Goal: Complete application form: Complete application form

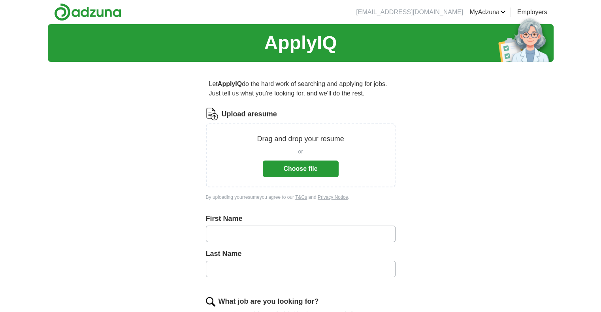
click at [292, 164] on button "Choose file" at bounding box center [301, 169] width 76 height 17
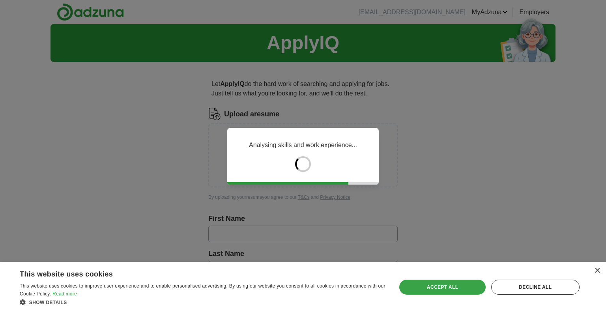
click at [430, 284] on div "Accept all" at bounding box center [443, 287] width 86 height 15
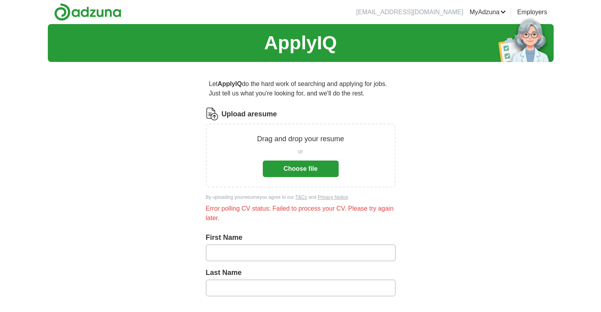
click at [275, 257] on input "text" at bounding box center [301, 253] width 190 height 17
type input "*****"
type input "***"
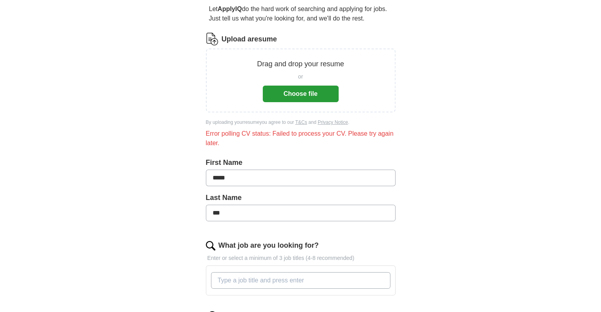
scroll to position [116, 0]
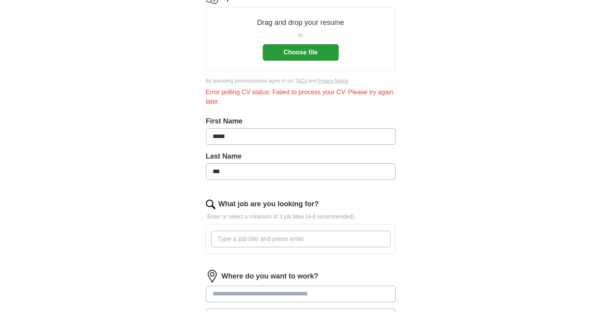
click at [319, 243] on input "What job are you looking for?" at bounding box center [300, 239] width 179 height 17
drag, startPoint x: 319, startPoint y: 243, endPoint x: 302, endPoint y: 241, distance: 17.8
click at [302, 241] on input "sales" at bounding box center [300, 239] width 179 height 17
click at [251, 238] on input "sales Representarive" at bounding box center [300, 239] width 179 height 17
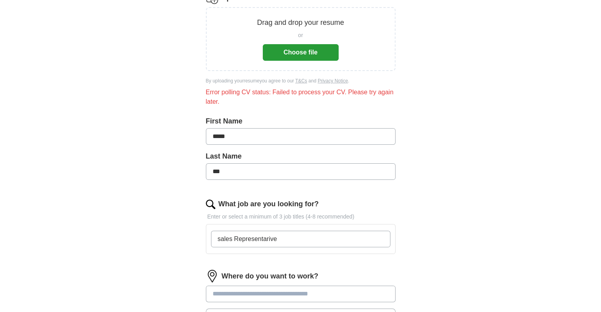
click at [251, 238] on input "sales Representarive" at bounding box center [300, 239] width 179 height 17
drag, startPoint x: 219, startPoint y: 238, endPoint x: 212, endPoint y: 237, distance: 6.8
click at [212, 237] on input "sales Representative, Delivery Driver," at bounding box center [300, 239] width 179 height 17
click at [324, 240] on input "Sales Representative, Delivery Driver," at bounding box center [300, 239] width 179 height 17
click at [345, 235] on input "Sales Representative, Delivery Driver,Adminastrative" at bounding box center [300, 239] width 179 height 17
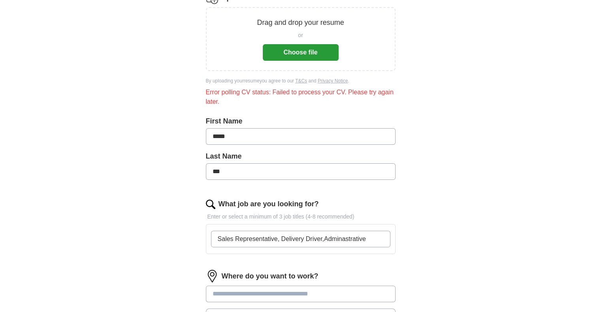
click at [351, 237] on input "Sales Representative, Delivery Driver,Adminastrative" at bounding box center [300, 239] width 179 height 17
click at [366, 238] on input "Sales Representative, Delivery Driver,Administrative Assistant, Sales Asociate" at bounding box center [300, 239] width 179 height 17
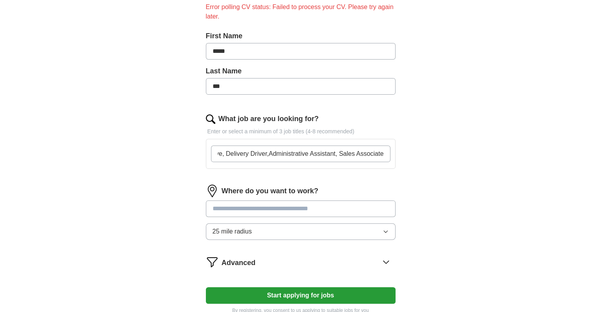
scroll to position [202, 0]
type input "Sales Representative, Delivery Driver,Administrative Assistant, Sales Associate"
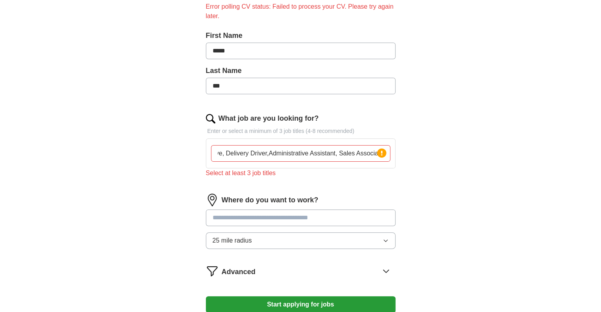
scroll to position [0, 0]
click at [320, 205] on div "Where do you want to work? 25 mile radius" at bounding box center [301, 225] width 190 height 62
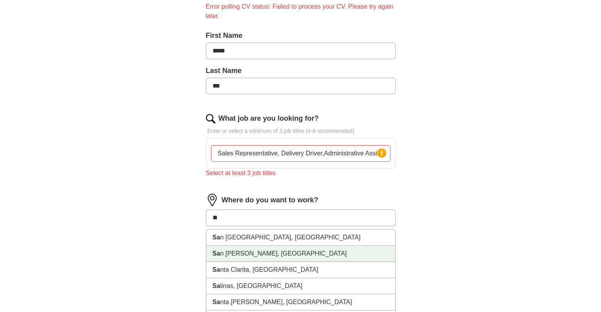
type input "***"
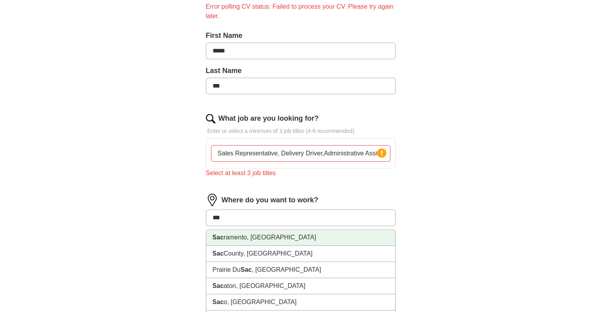
click at [254, 236] on li "Sac ramento, [GEOGRAPHIC_DATA]" at bounding box center [300, 238] width 189 height 16
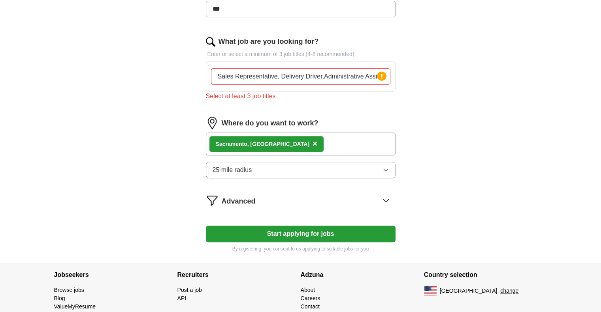
scroll to position [280, 0]
click at [297, 236] on button "Start applying for jobs" at bounding box center [301, 233] width 190 height 17
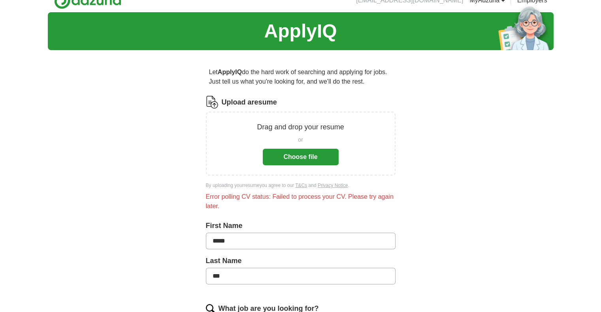
scroll to position [9, 0]
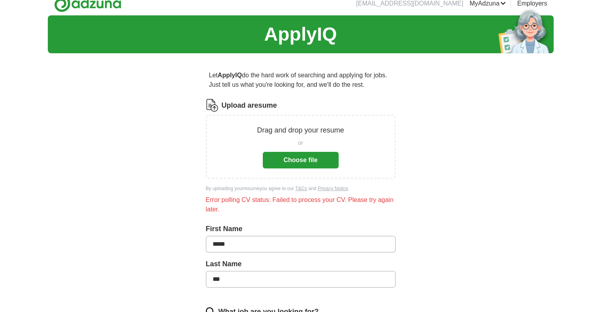
click at [297, 158] on button "Choose file" at bounding box center [301, 160] width 76 height 17
click at [318, 157] on button "Choose file" at bounding box center [301, 160] width 76 height 17
click at [284, 134] on p "Drag and drop your resume" at bounding box center [300, 130] width 87 height 11
click at [303, 178] on div "Drag and drop your resume or Choose file" at bounding box center [301, 147] width 190 height 64
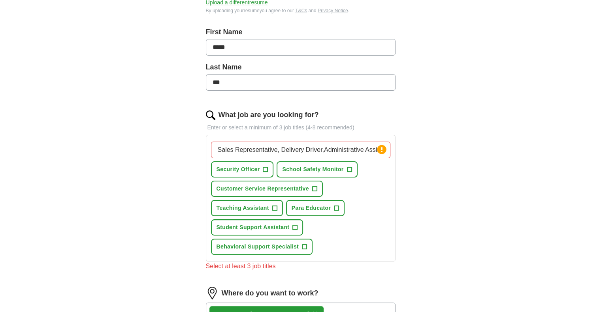
scroll to position [166, 0]
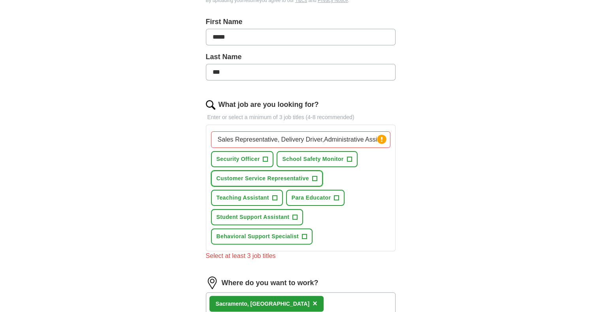
click at [316, 177] on span "+" at bounding box center [314, 179] width 5 height 6
click at [305, 238] on span "+" at bounding box center [304, 237] width 5 height 6
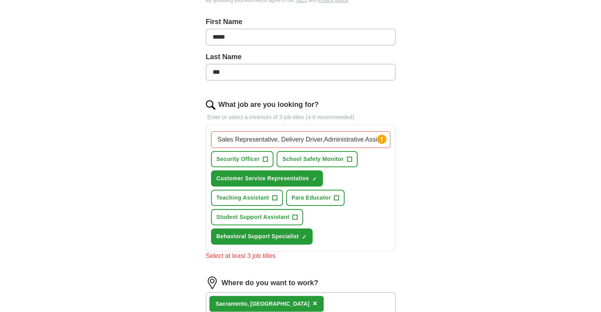
click at [368, 134] on input "Sales Representative, Delivery Driver,Administrative Assistant, Sales Associate" at bounding box center [300, 139] width 179 height 17
drag, startPoint x: 374, startPoint y: 138, endPoint x: 283, endPoint y: 122, distance: 92.2
click at [283, 122] on div "What job are you looking for? Enter or select a minimum of 3 job titles (4-8 re…" at bounding box center [301, 183] width 190 height 168
type input "Sales Representative, istant, Sales Associate"
drag, startPoint x: 349, startPoint y: 139, endPoint x: 130, endPoint y: 135, distance: 218.8
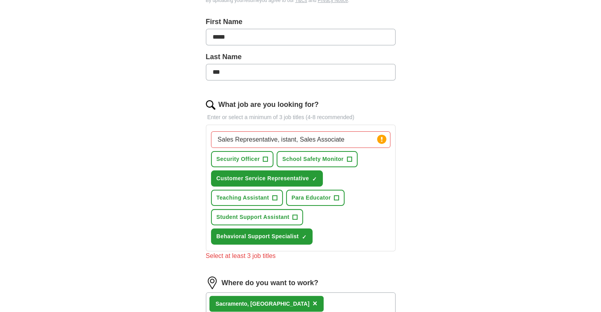
click at [130, 135] on div "ApplyIQ Let ApplyIQ do the hard work of searching and applying for jobs. Just t…" at bounding box center [300, 158] width 505 height 601
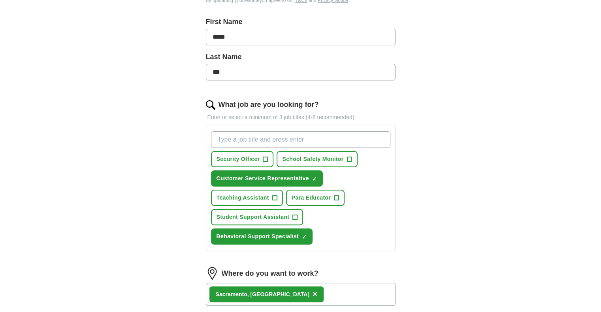
click at [241, 133] on input "What job are you looking for?" at bounding box center [300, 139] width 179 height 17
type input "s"
type input "Sales"
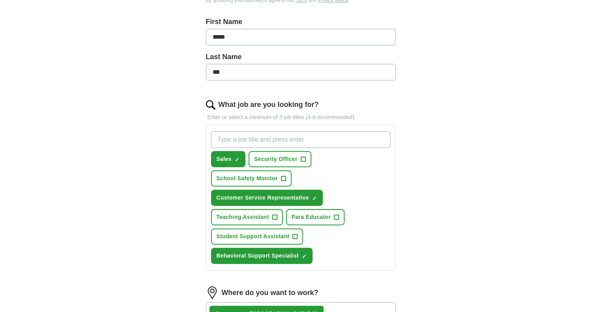
click at [242, 146] on input "What job are you looking for?" at bounding box center [300, 139] width 179 height 17
type input "s"
type input "Sales Representative, Delivery Driver,Administrative Assistant, Sales Asociate"
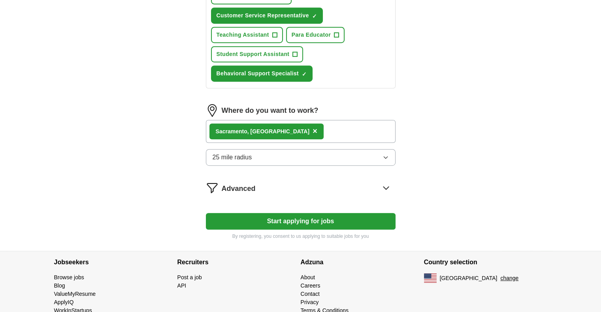
scroll to position [375, 0]
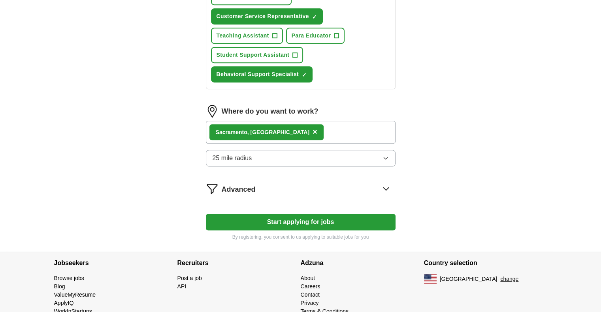
click at [268, 214] on button "Start applying for jobs" at bounding box center [301, 222] width 190 height 17
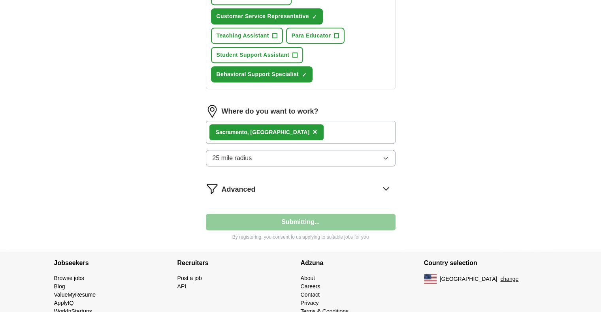
select select "**"
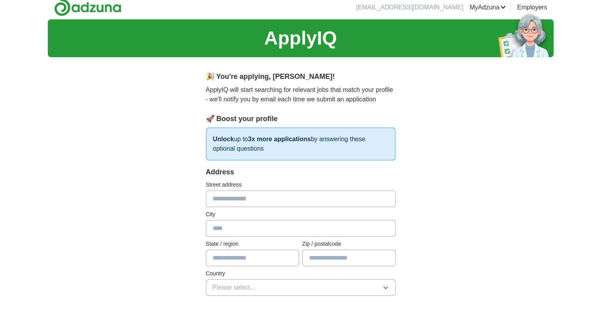
scroll to position [0, 0]
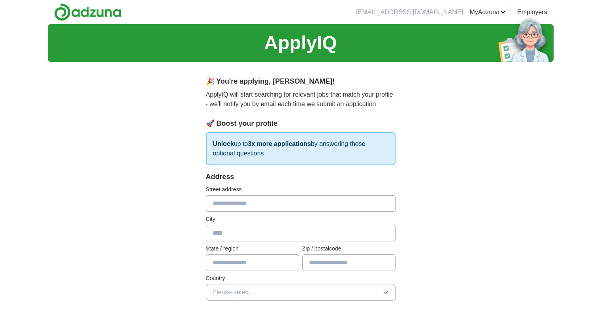
click at [260, 206] on input "text" at bounding box center [301, 203] width 190 height 17
type input "**********"
type input "**"
type input "*****"
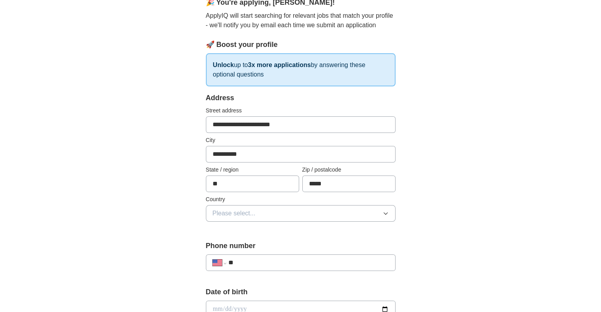
scroll to position [81, 0]
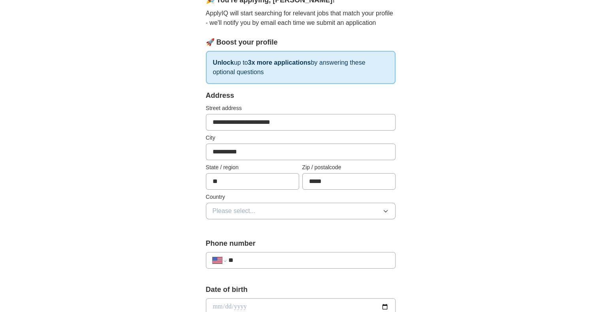
click at [271, 214] on button "Please select..." at bounding box center [301, 211] width 190 height 17
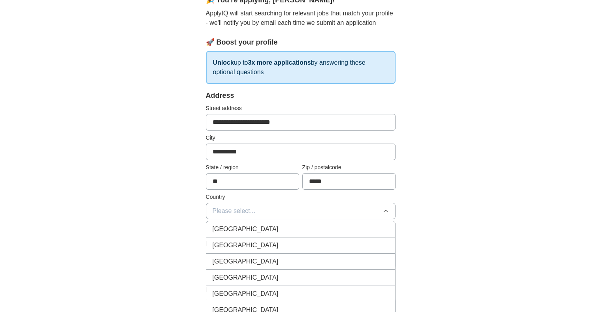
click at [267, 242] on div "[GEOGRAPHIC_DATA]" at bounding box center [300, 245] width 176 height 9
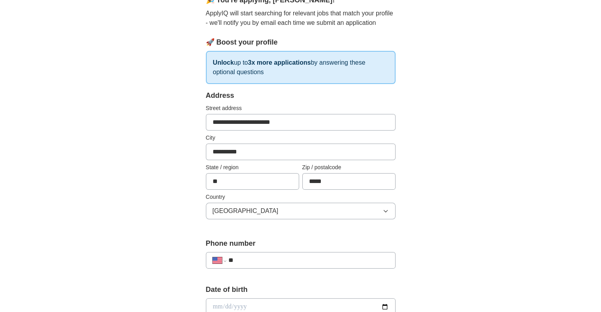
scroll to position [156, 0]
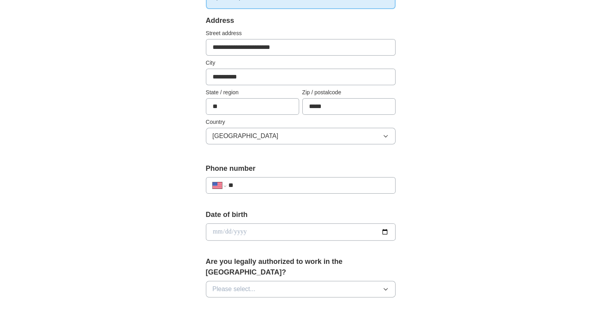
click at [266, 192] on div "**********" at bounding box center [301, 185] width 190 height 17
click at [269, 179] on div "**********" at bounding box center [301, 185] width 190 height 17
click at [267, 178] on div "**********" at bounding box center [301, 185] width 190 height 17
click at [265, 183] on input "**" at bounding box center [308, 185] width 160 height 9
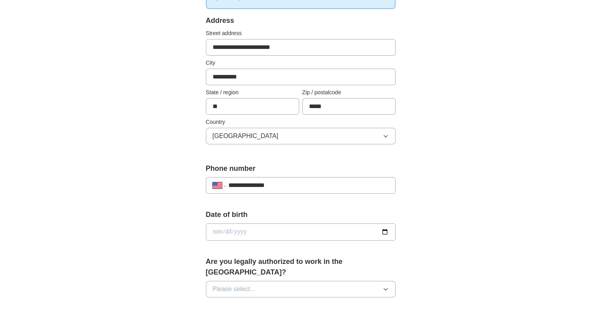
type input "**********"
click at [282, 240] on div "Date of birth" at bounding box center [301, 229] width 190 height 38
click at [286, 236] on input "date" at bounding box center [301, 231] width 190 height 17
click at [380, 228] on input "date" at bounding box center [301, 231] width 190 height 17
click at [390, 231] on input "date" at bounding box center [301, 231] width 190 height 17
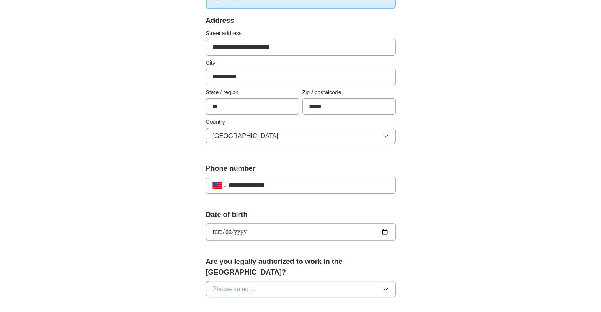
type input "**********"
click at [244, 285] on span "Please select..." at bounding box center [233, 289] width 43 height 9
click at [244, 300] on li "Yes" at bounding box center [300, 308] width 189 height 16
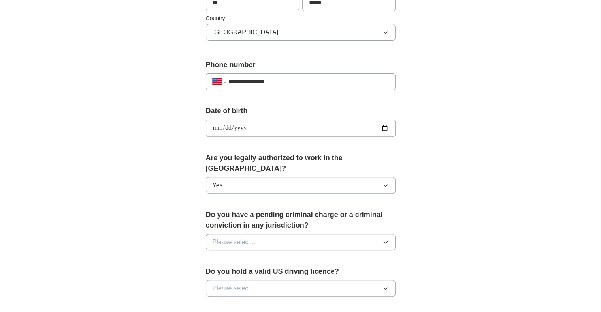
scroll to position [290, 0]
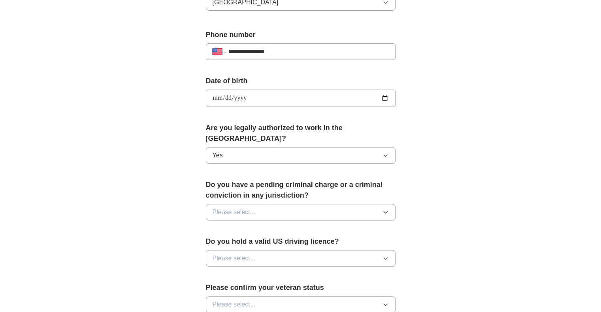
click at [268, 204] on button "Please select..." at bounding box center [301, 212] width 190 height 17
click at [268, 242] on div "No" at bounding box center [300, 246] width 176 height 9
click at [265, 250] on button "Please select..." at bounding box center [301, 258] width 190 height 17
click at [261, 269] on li "Yes" at bounding box center [300, 277] width 189 height 16
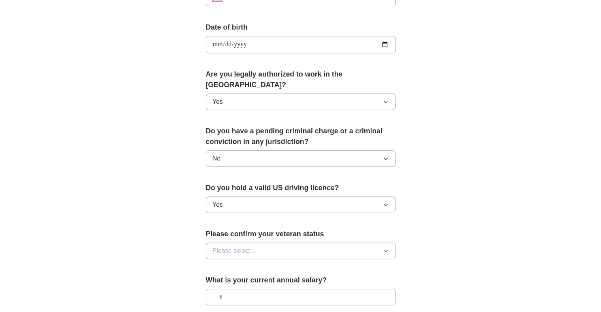
scroll to position [344, 0]
click at [267, 242] on button "Please select..." at bounding box center [301, 250] width 190 height 17
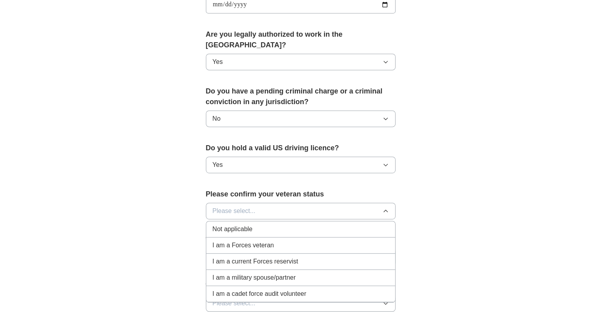
scroll to position [385, 0]
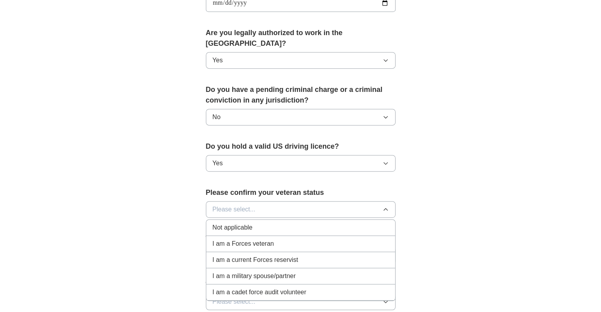
click at [264, 223] on div "Not applicable" at bounding box center [300, 227] width 176 height 9
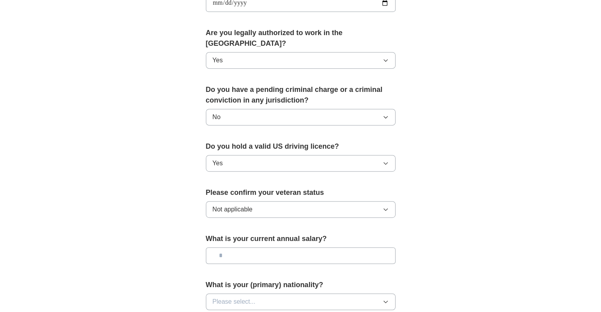
click at [259, 248] on input "text" at bounding box center [301, 256] width 190 height 17
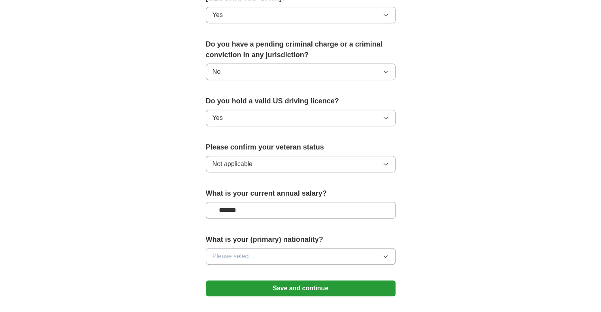
scroll to position [433, 0]
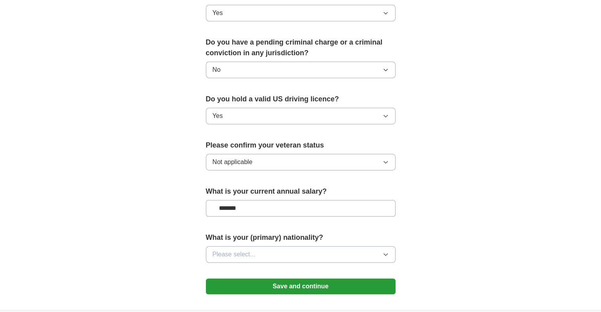
type input "*******"
click at [259, 246] on button "Please select..." at bounding box center [301, 254] width 190 height 17
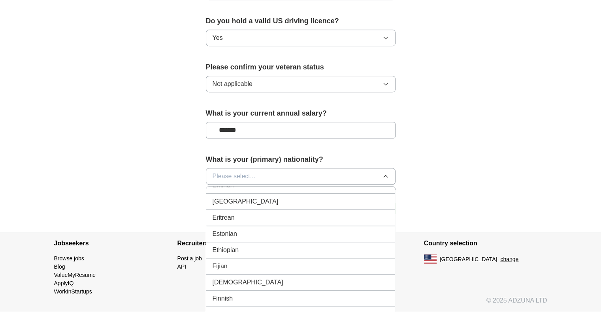
scroll to position [900, 0]
click at [259, 258] on li "Fijian" at bounding box center [300, 266] width 189 height 16
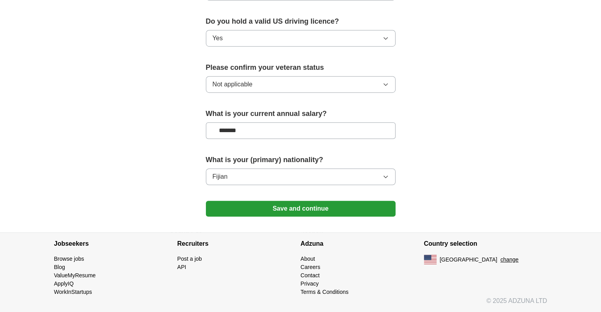
scroll to position [497, 0]
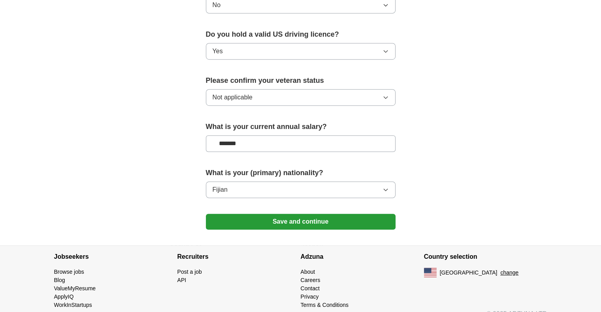
click at [274, 214] on button "Save and continue" at bounding box center [301, 222] width 190 height 16
